Goal: Task Accomplishment & Management: Use online tool/utility

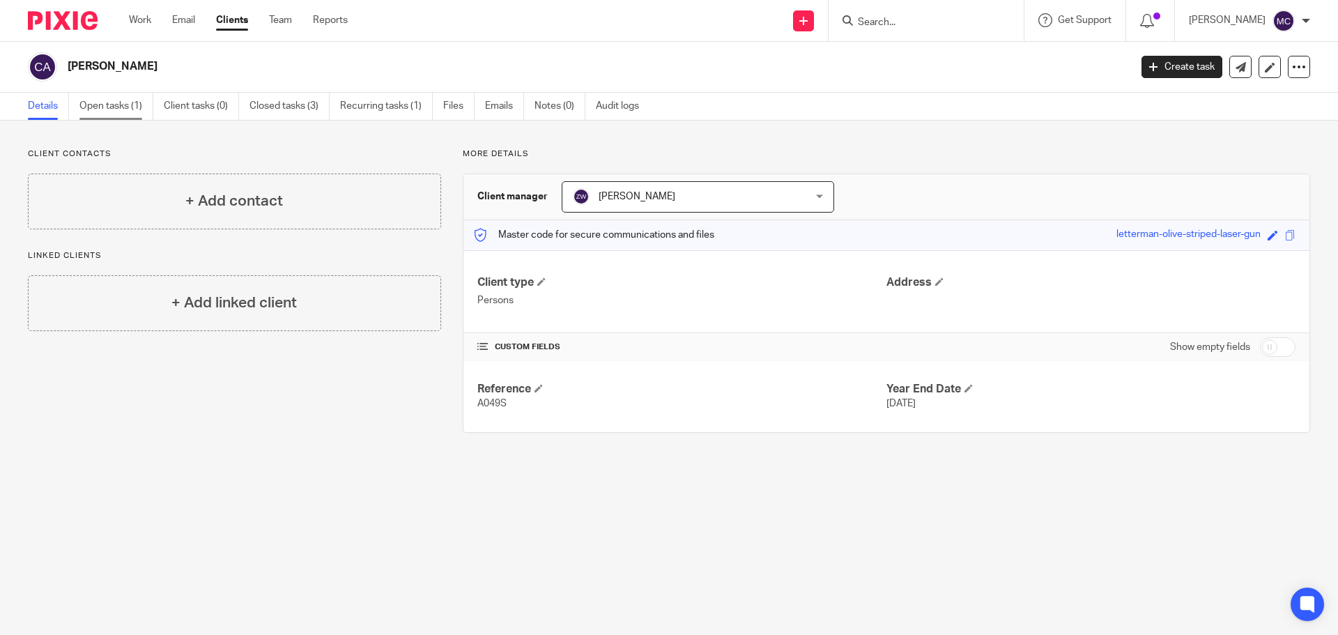
click at [120, 104] on link "Open tasks (1)" at bounding box center [116, 106] width 74 height 27
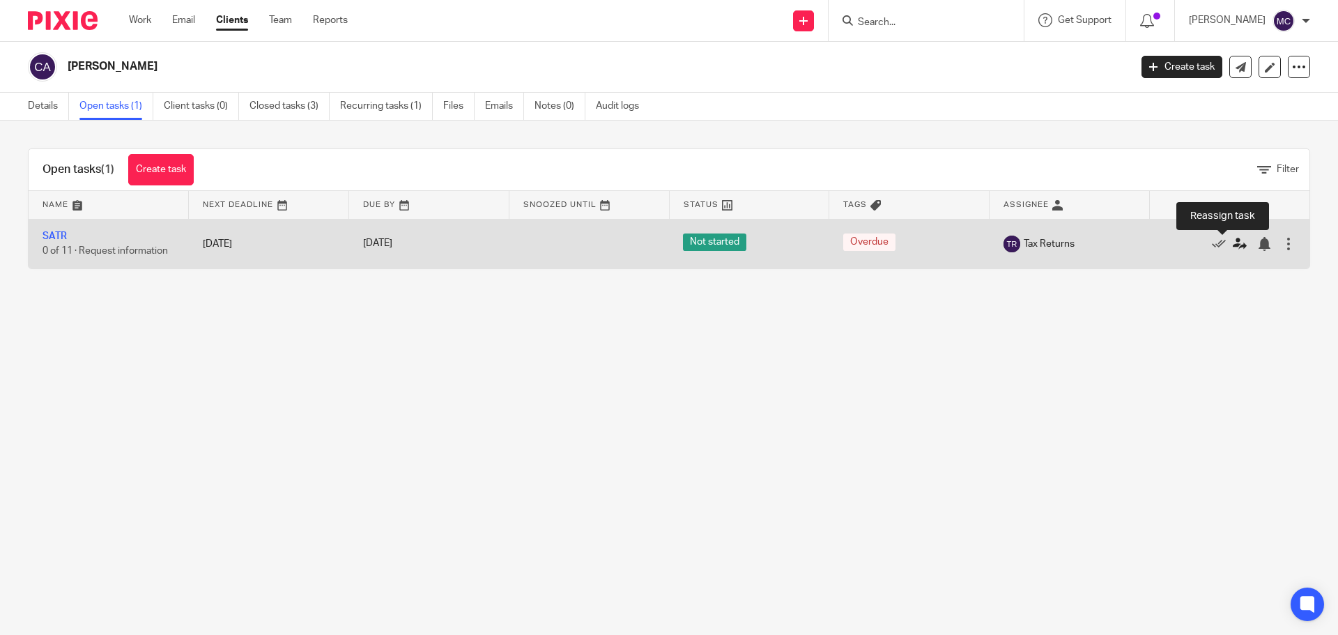
click at [1232, 242] on icon at bounding box center [1239, 244] width 14 height 14
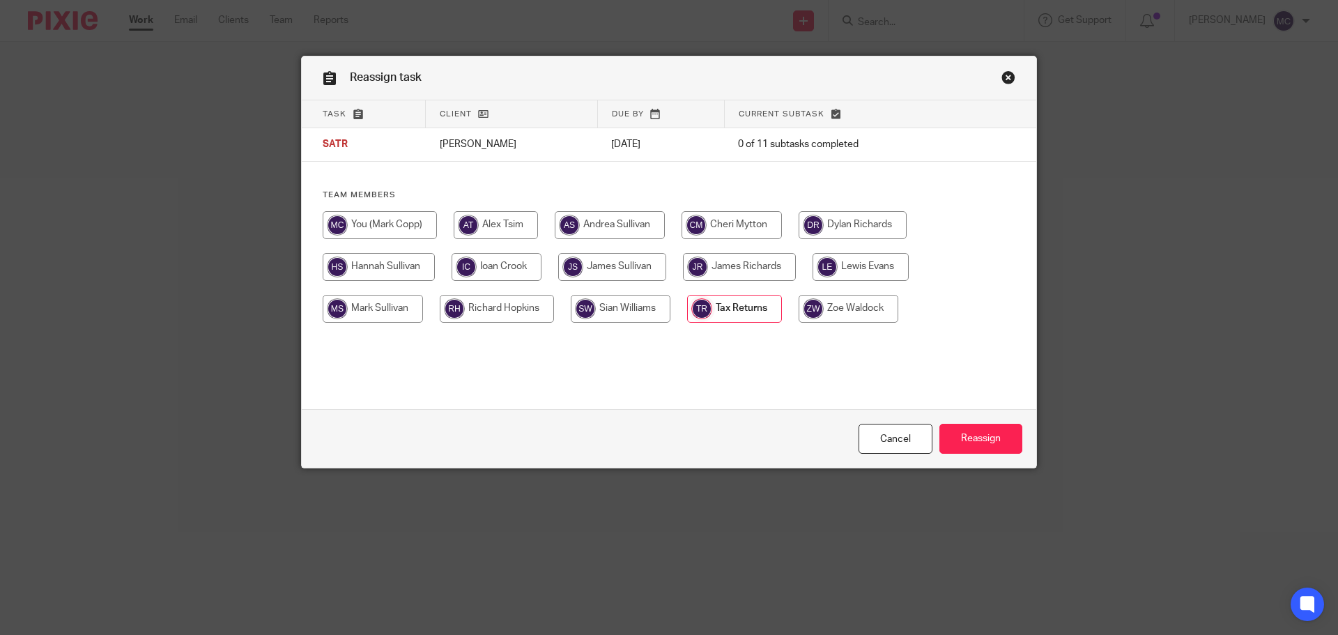
click at [406, 218] on input "radio" at bounding box center [380, 225] width 114 height 28
radio input "true"
click at [988, 430] on input "Reassign" at bounding box center [980, 439] width 83 height 30
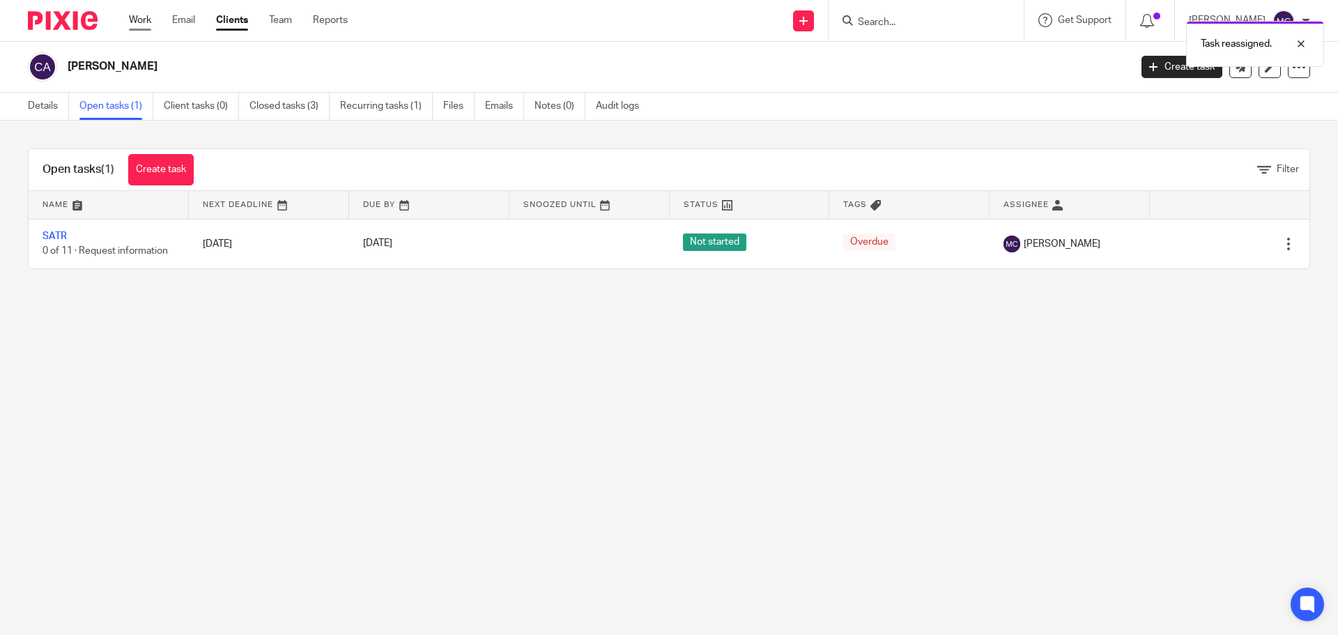
click at [140, 21] on link "Work" at bounding box center [140, 20] width 22 height 14
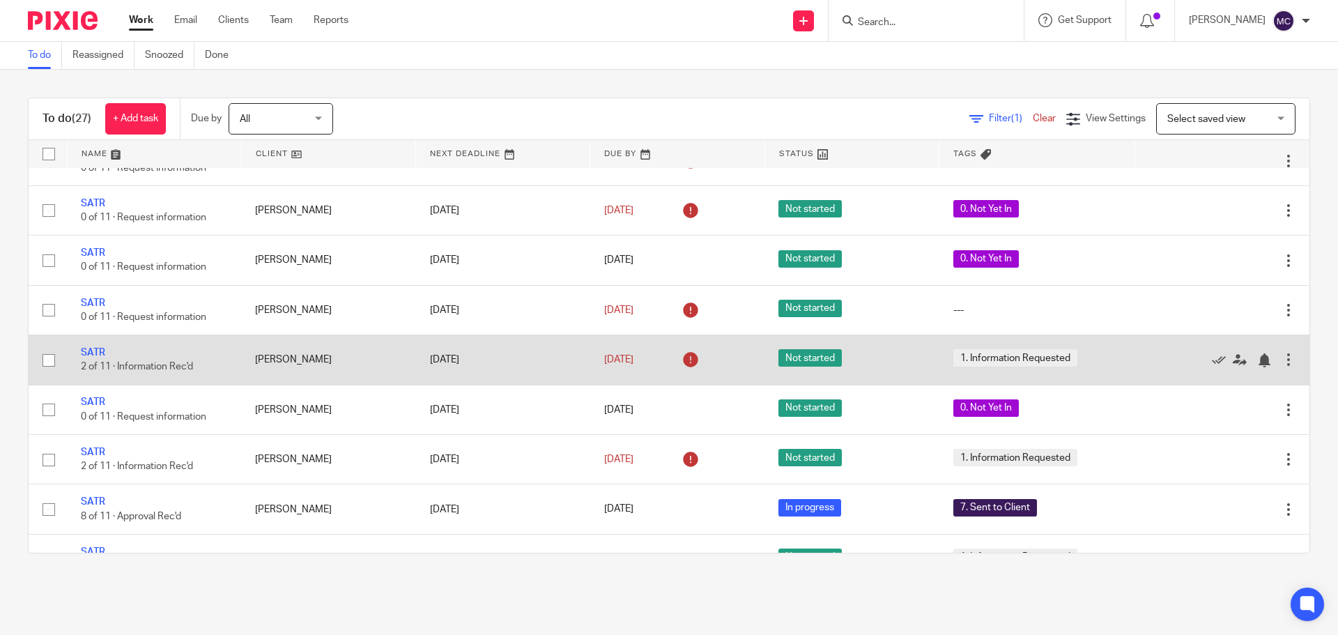
scroll to position [488, 0]
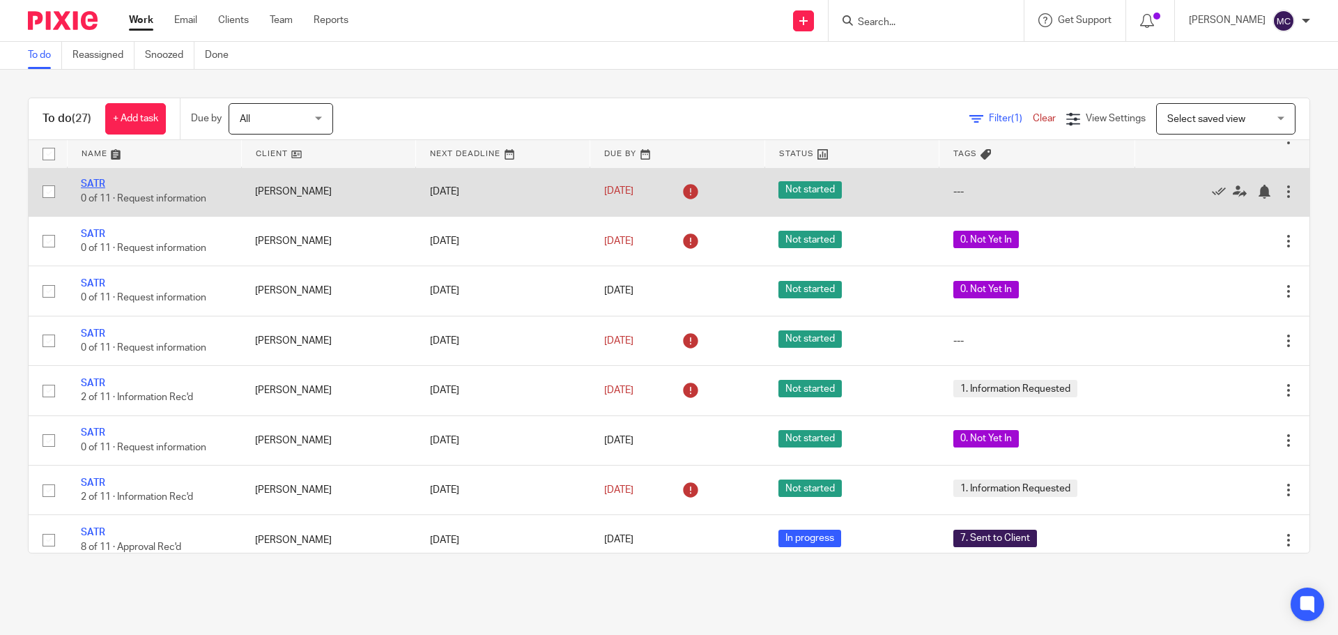
click at [92, 189] on link "SATR" at bounding box center [93, 184] width 24 height 10
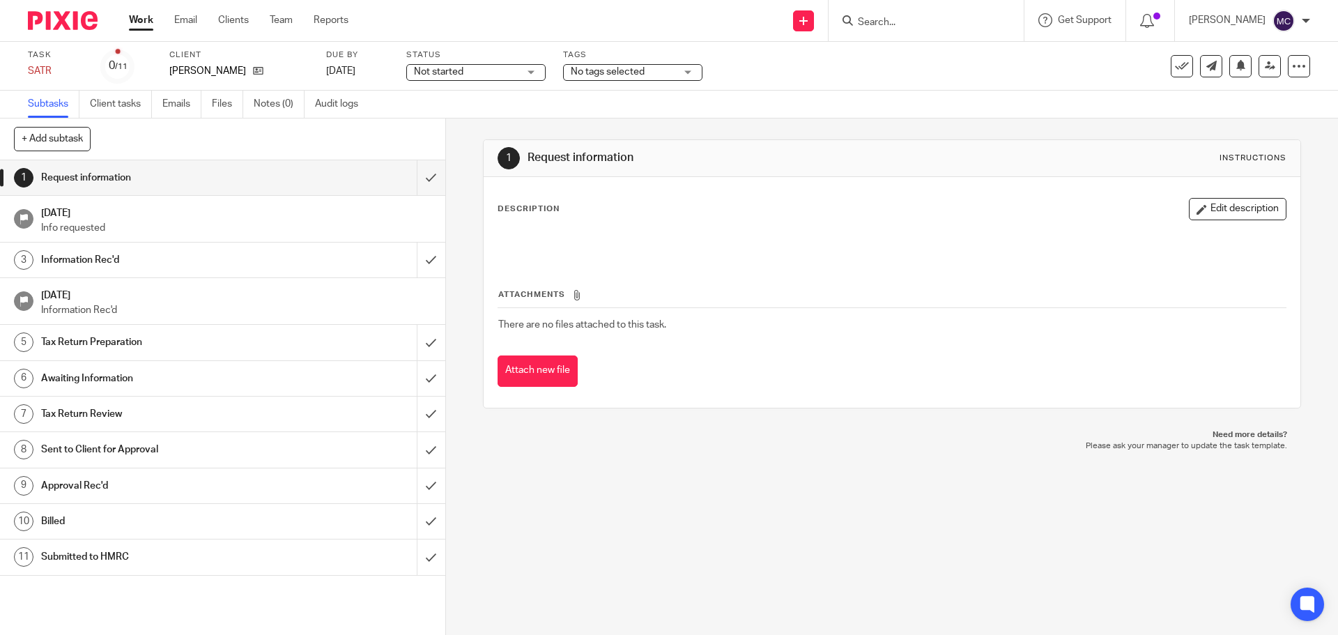
click at [690, 68] on div "No tags selected" at bounding box center [632, 72] width 139 height 17
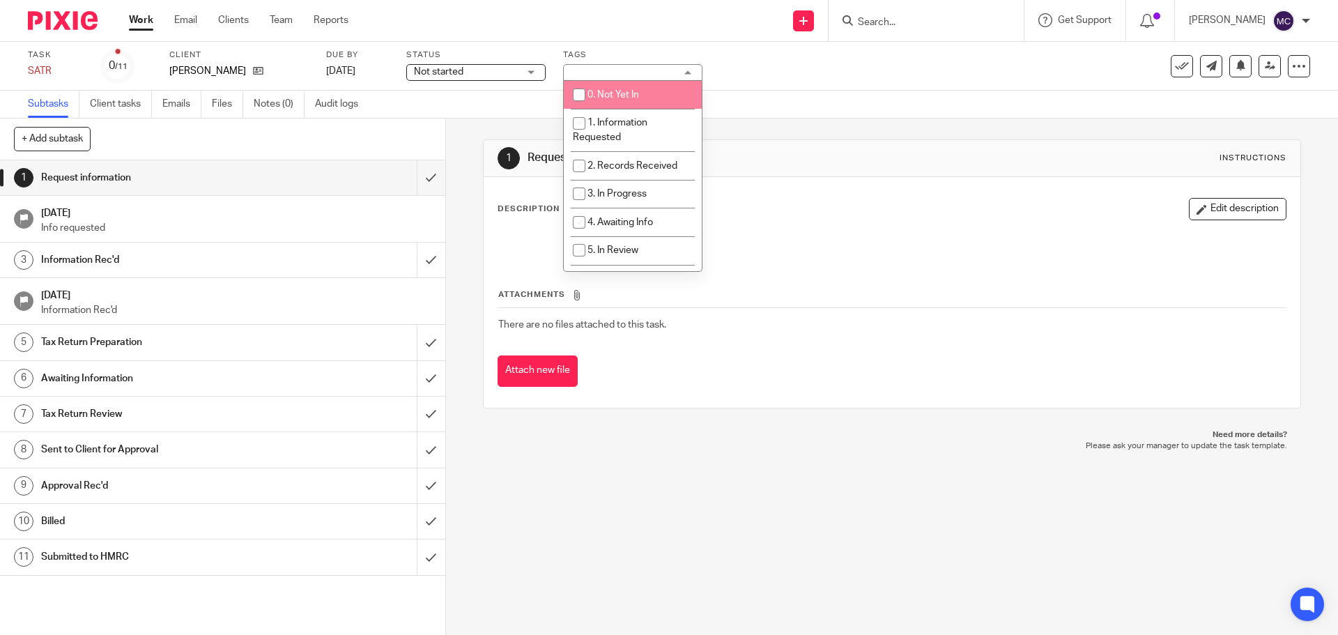
click at [609, 94] on span "0. Not Yet In" at bounding box center [613, 95] width 52 height 10
checkbox input "true"
click at [141, 19] on link "Work" at bounding box center [141, 20] width 24 height 14
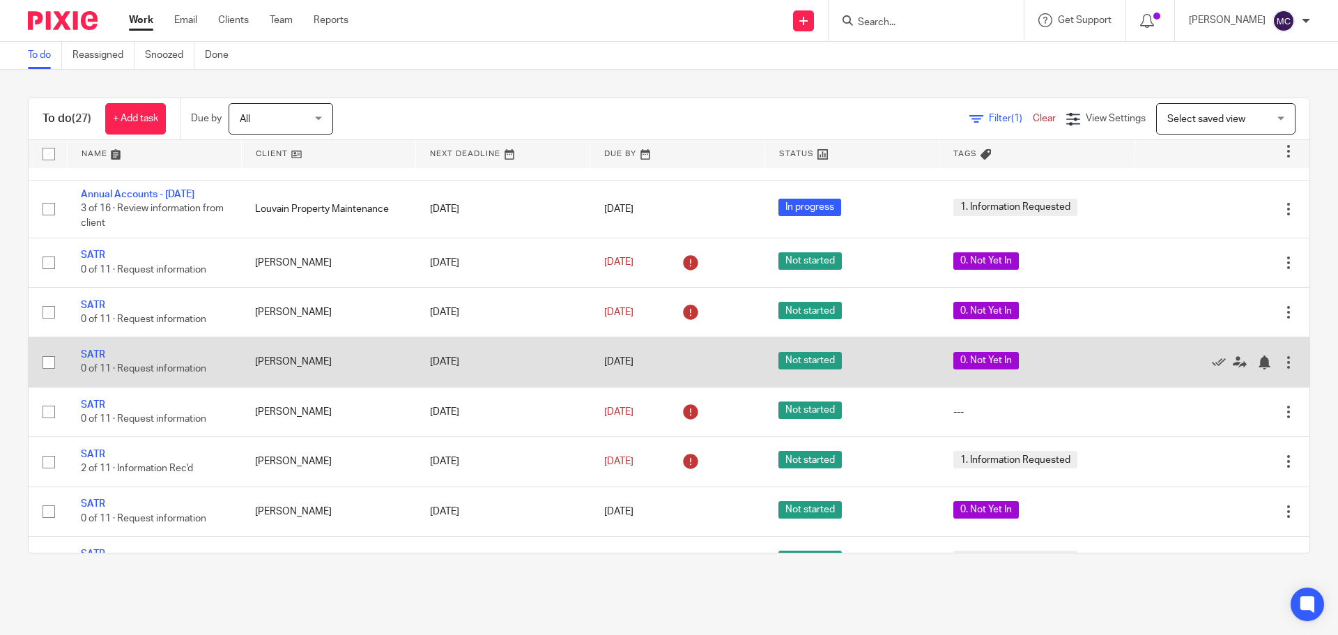
scroll to position [418, 0]
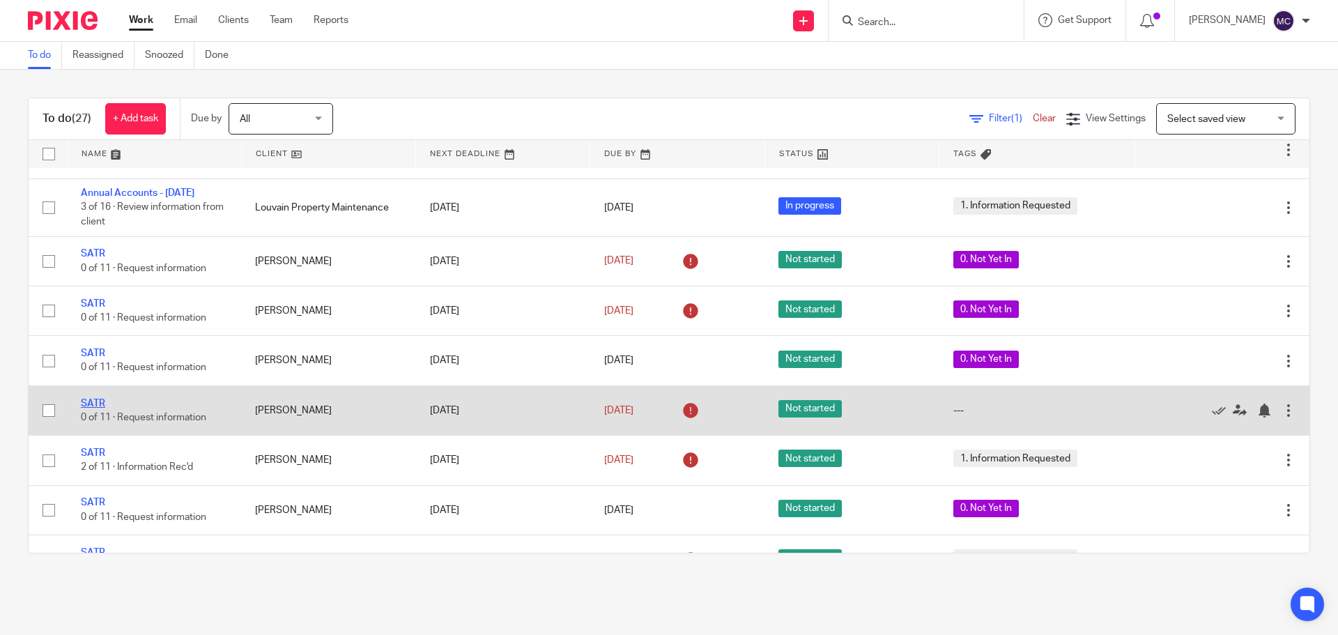
click at [95, 408] on link "SATR" at bounding box center [93, 403] width 24 height 10
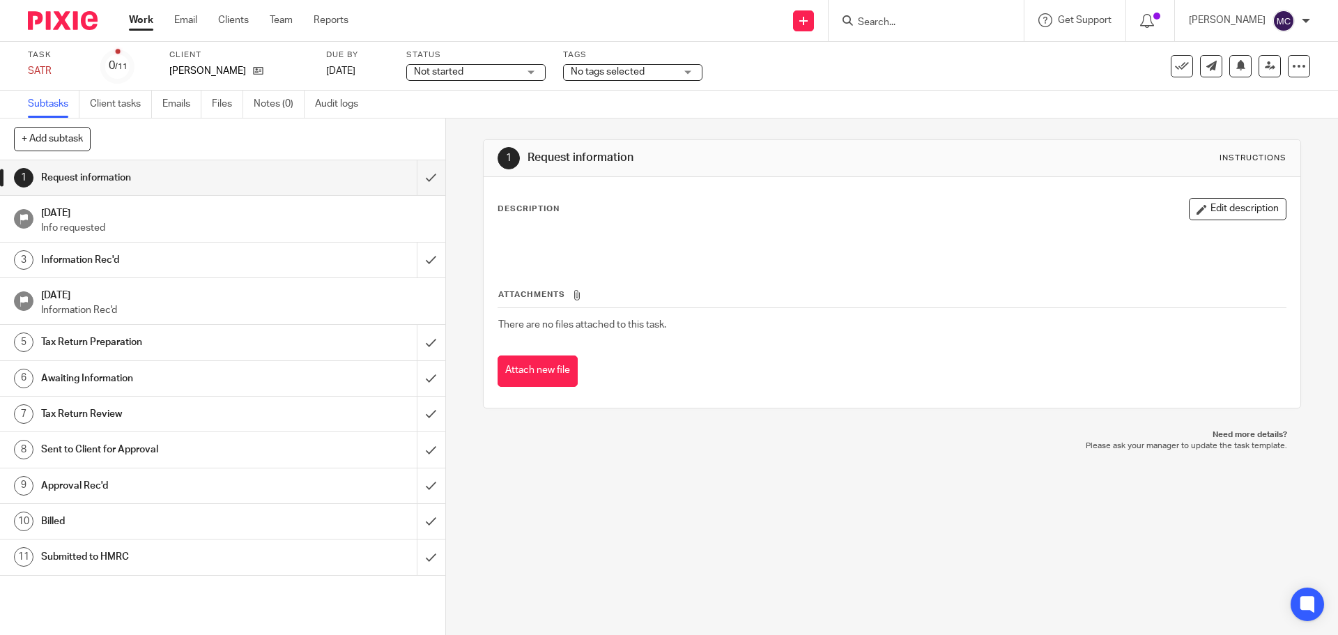
click at [694, 70] on div "No tags selected" at bounding box center [632, 72] width 139 height 17
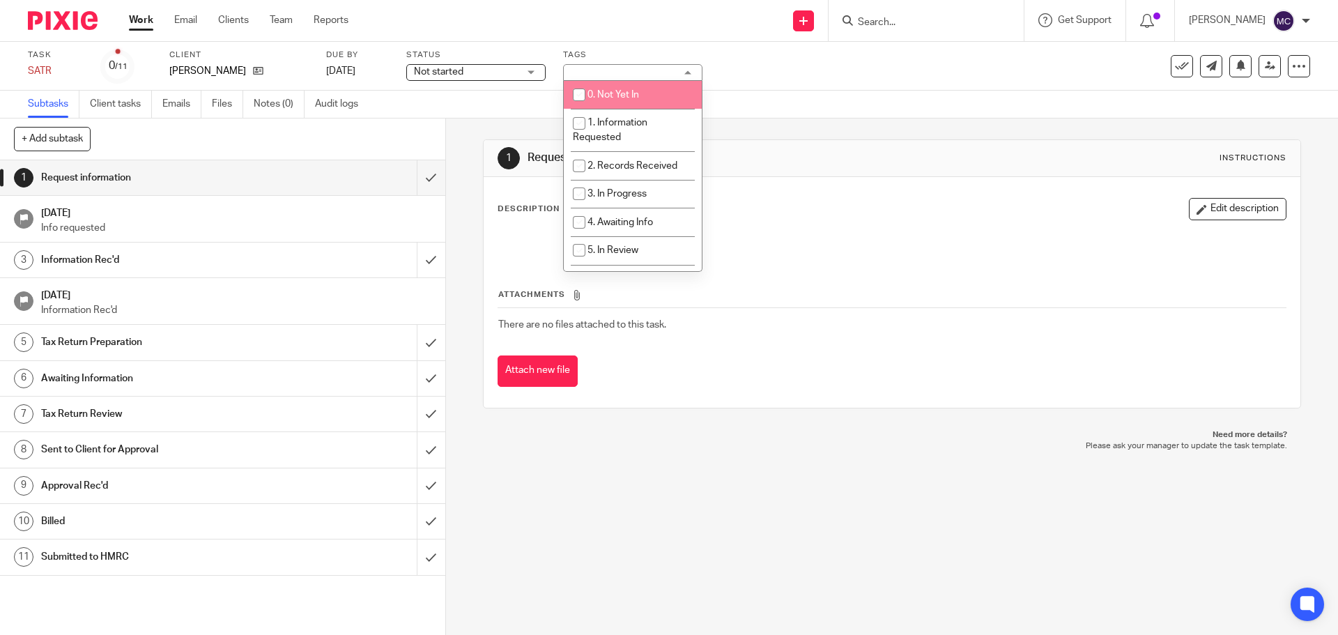
click at [610, 92] on span "0. Not Yet In" at bounding box center [613, 95] width 52 height 10
checkbox input "true"
click at [128, 19] on div "Work Email Clients Team Reports Work Email Clients Team Reports Settings" at bounding box center [242, 20] width 254 height 41
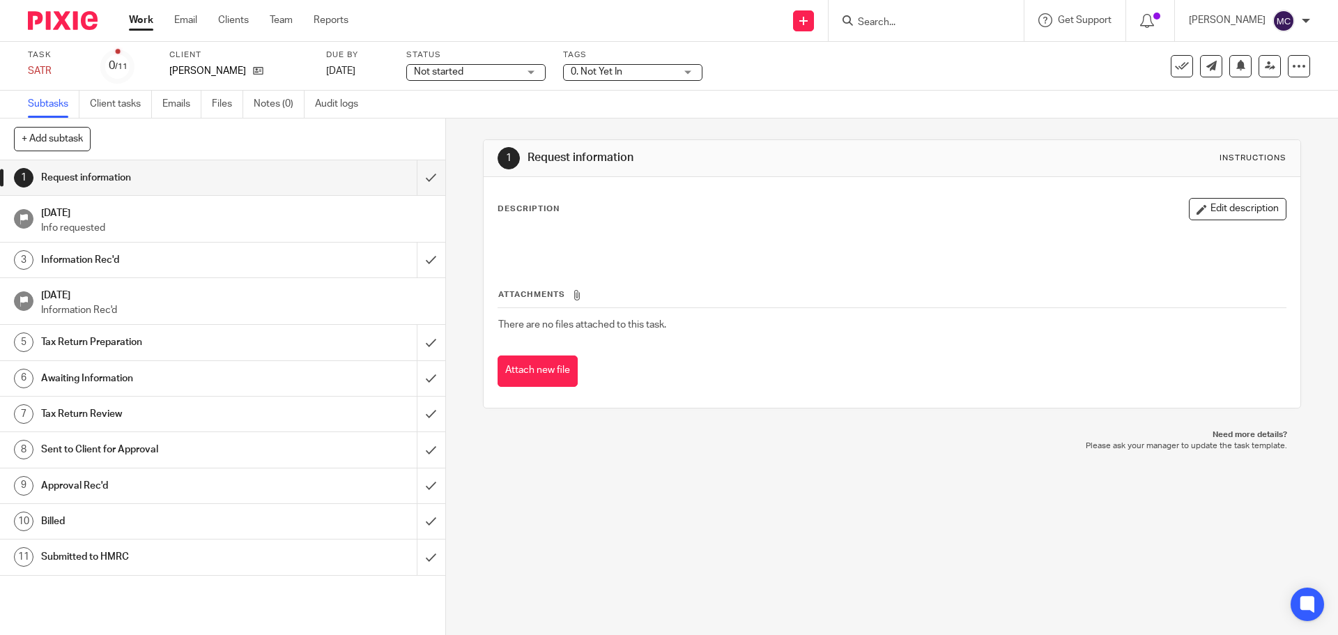
click at [139, 17] on link "Work" at bounding box center [141, 20] width 24 height 14
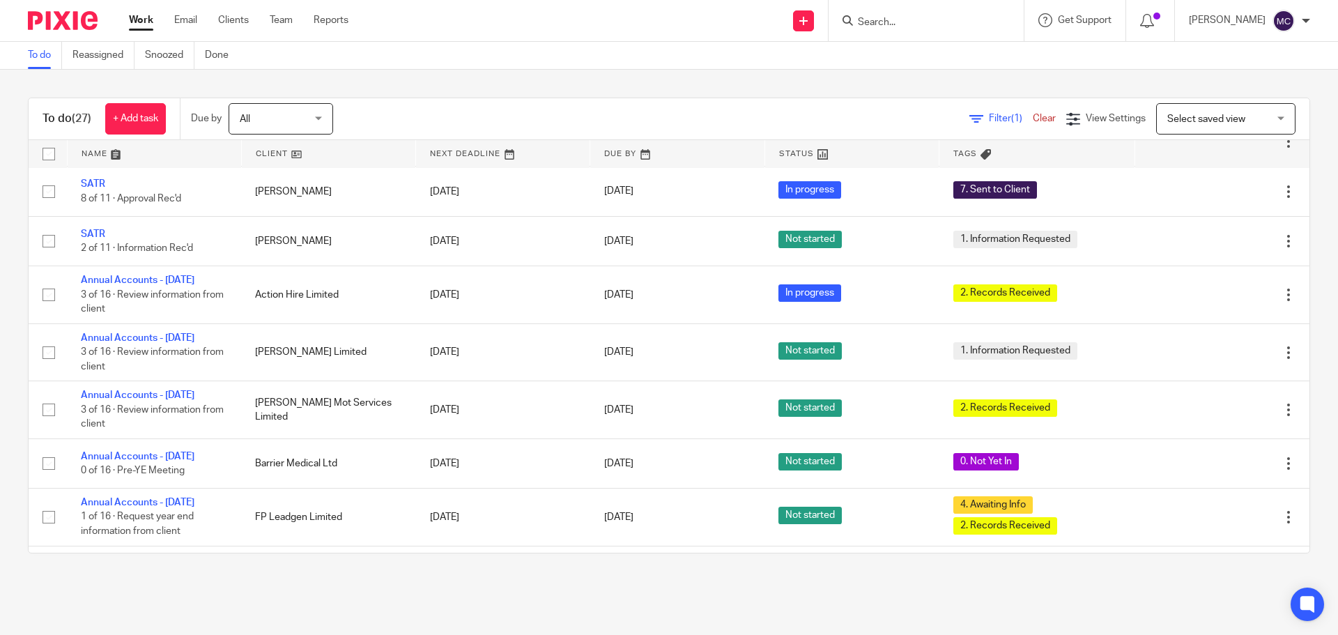
scroll to position [1050, 0]
